Goal: Communication & Community: Share content

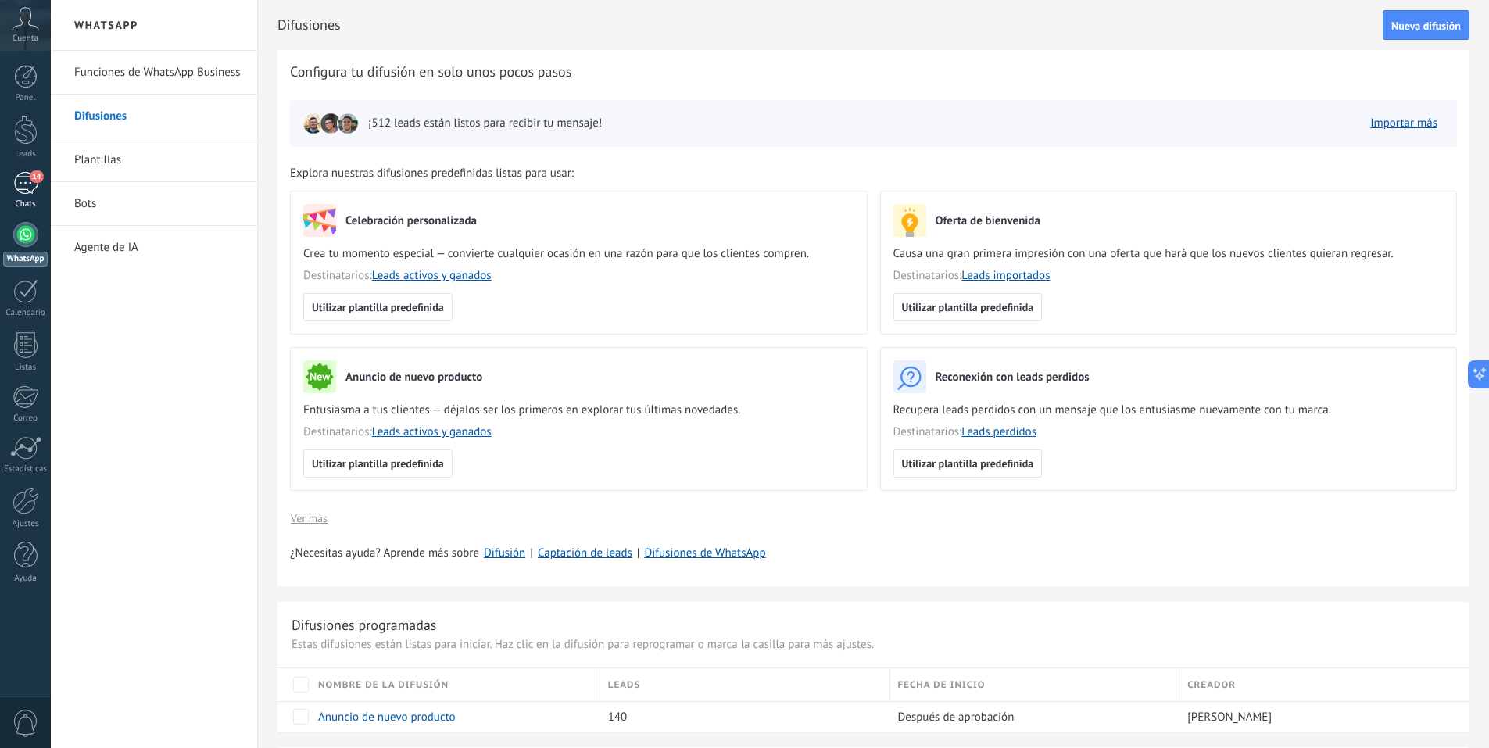
click at [23, 184] on div "14" at bounding box center [25, 183] width 25 height 23
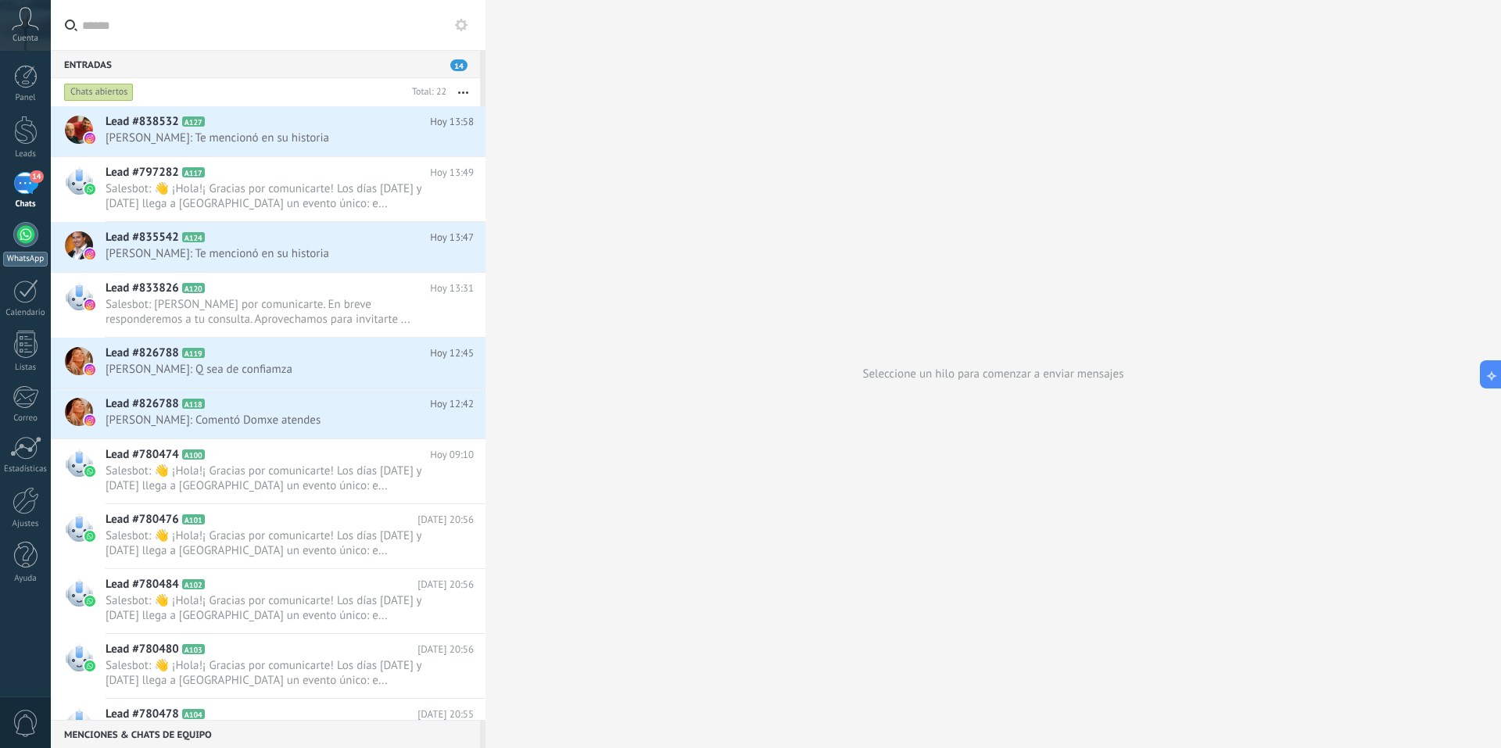
click at [34, 232] on div at bounding box center [25, 234] width 25 height 25
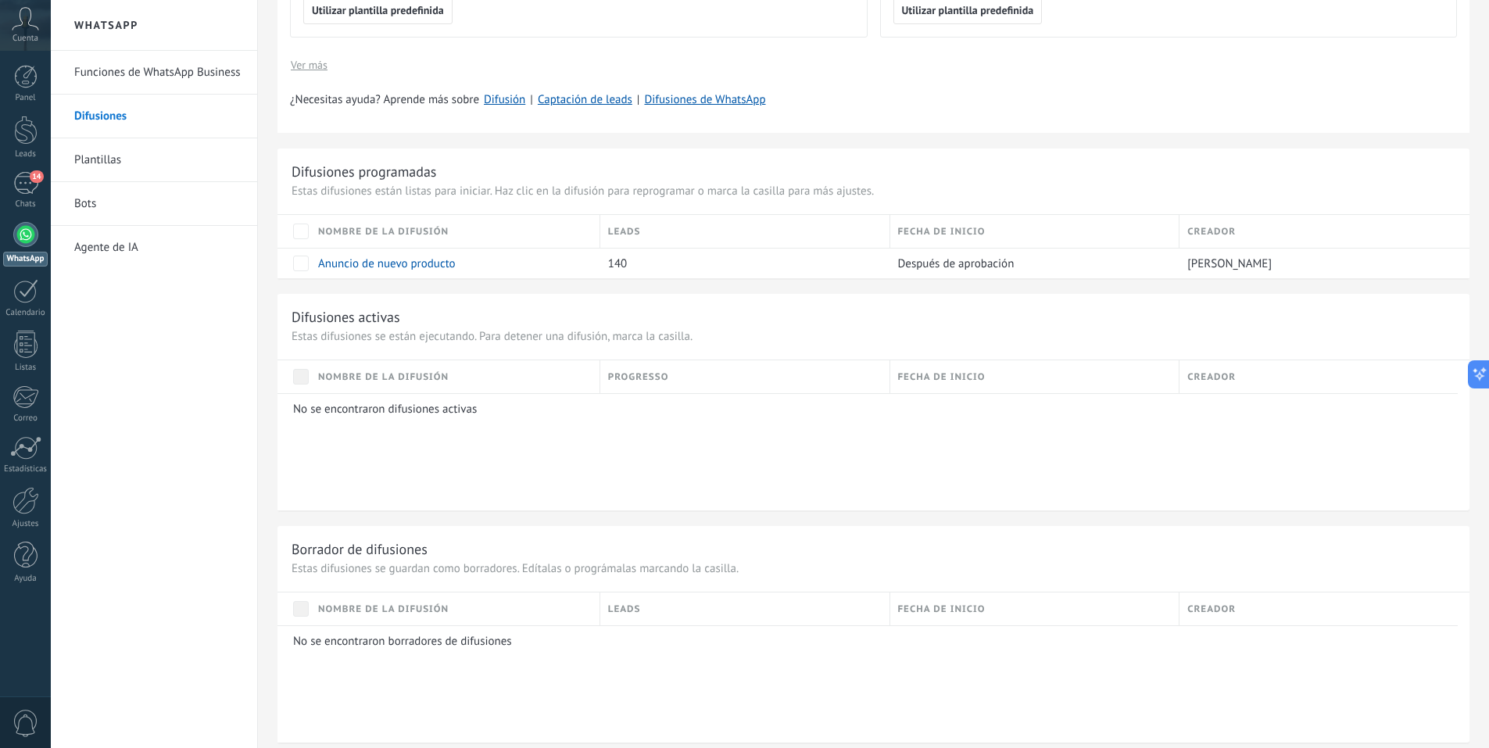
scroll to position [469, 0]
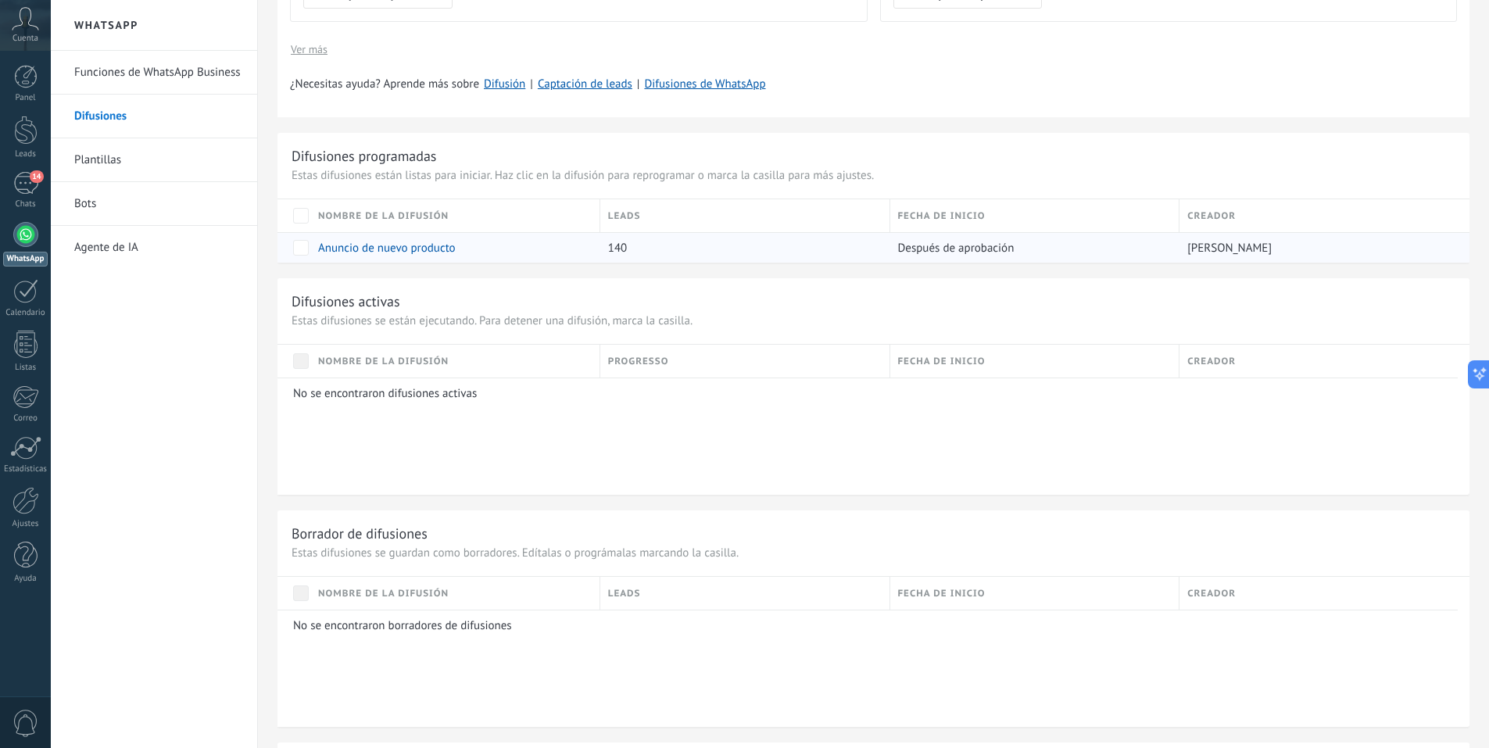
click at [438, 248] on link "Anuncio de nuevo producto" at bounding box center [387, 248] width 138 height 15
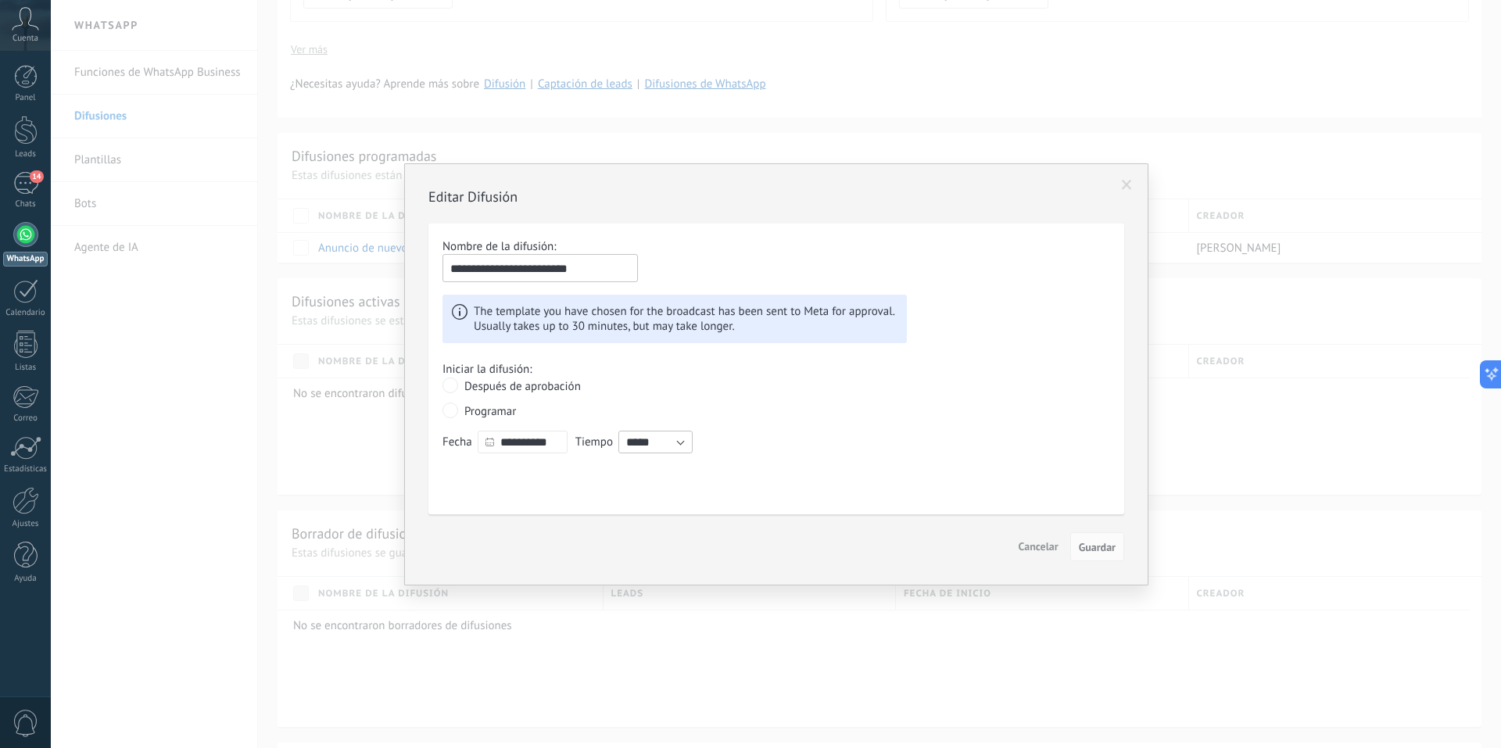
click at [528, 392] on span "Después de aprobación" at bounding box center [522, 386] width 116 height 15
click at [1094, 548] on span "Guardar" at bounding box center [1097, 547] width 37 height 11
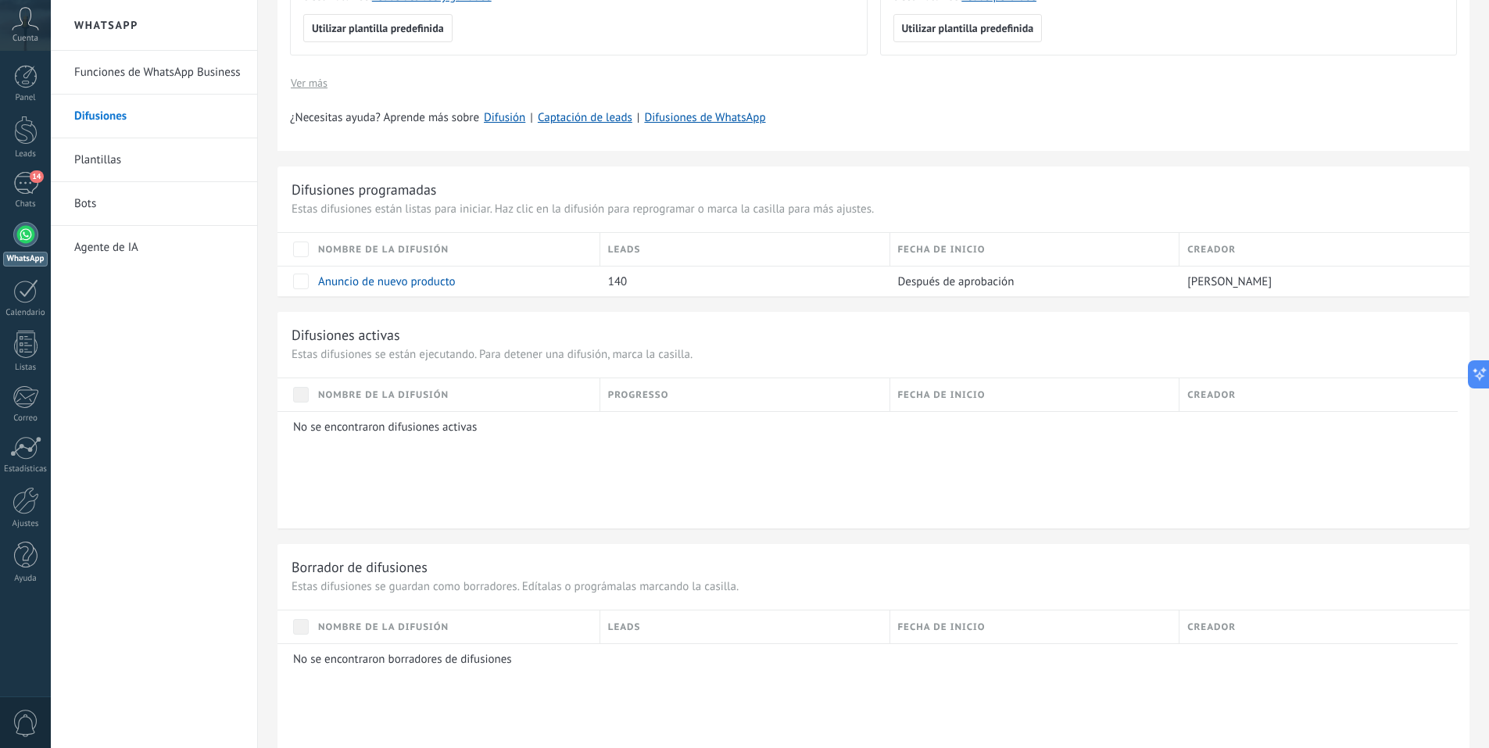
scroll to position [307, 0]
